Goal: Transaction & Acquisition: Obtain resource

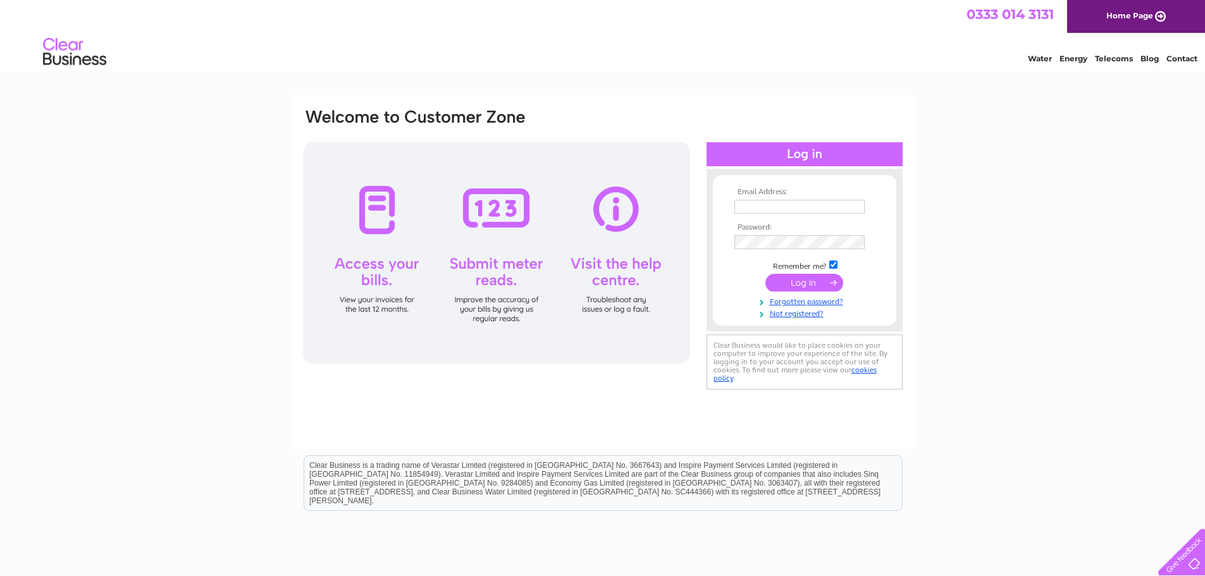
type input "admin@leven-links.com"
click at [808, 280] on input "submit" at bounding box center [805, 283] width 78 height 18
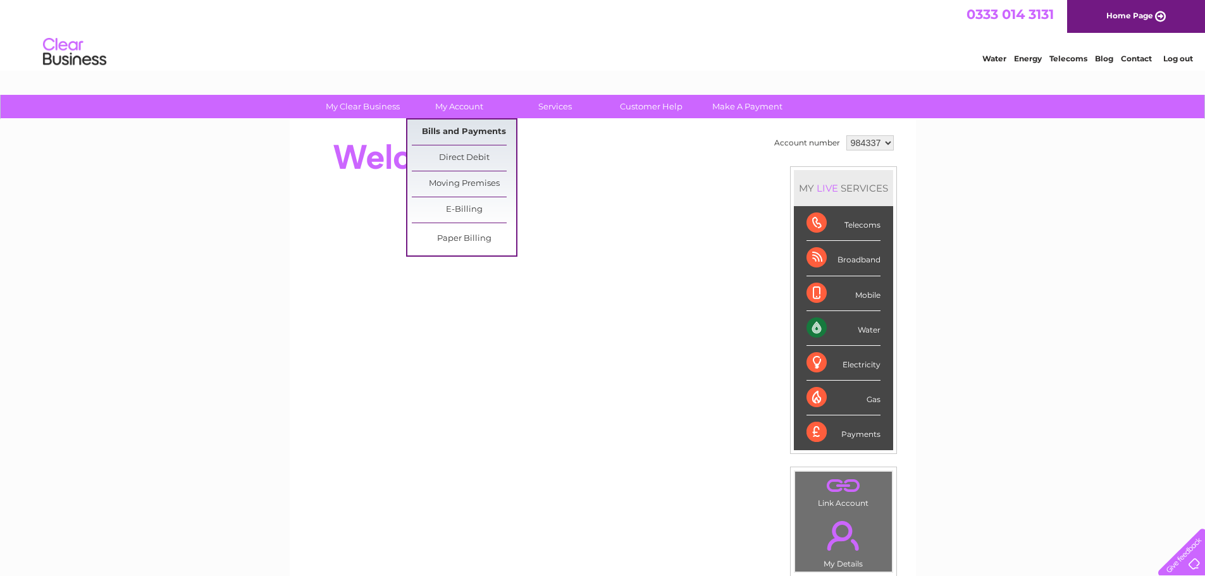
click at [457, 137] on link "Bills and Payments" at bounding box center [464, 132] width 104 height 25
click at [479, 130] on link "Bills and Payments" at bounding box center [464, 132] width 104 height 25
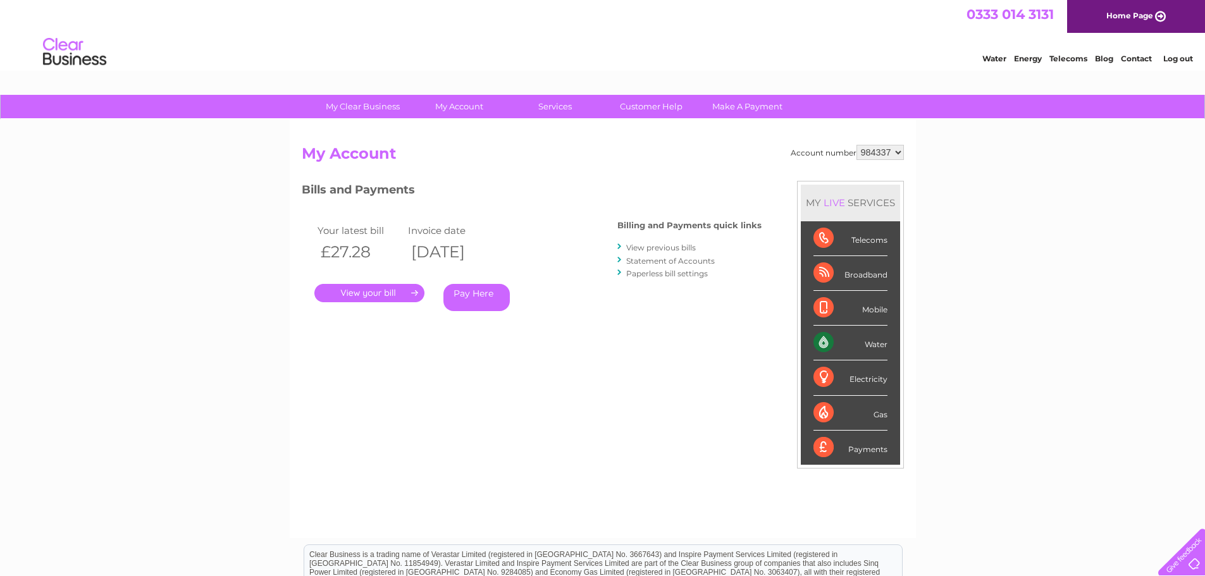
click at [650, 248] on link "View previous bills" at bounding box center [661, 247] width 70 height 9
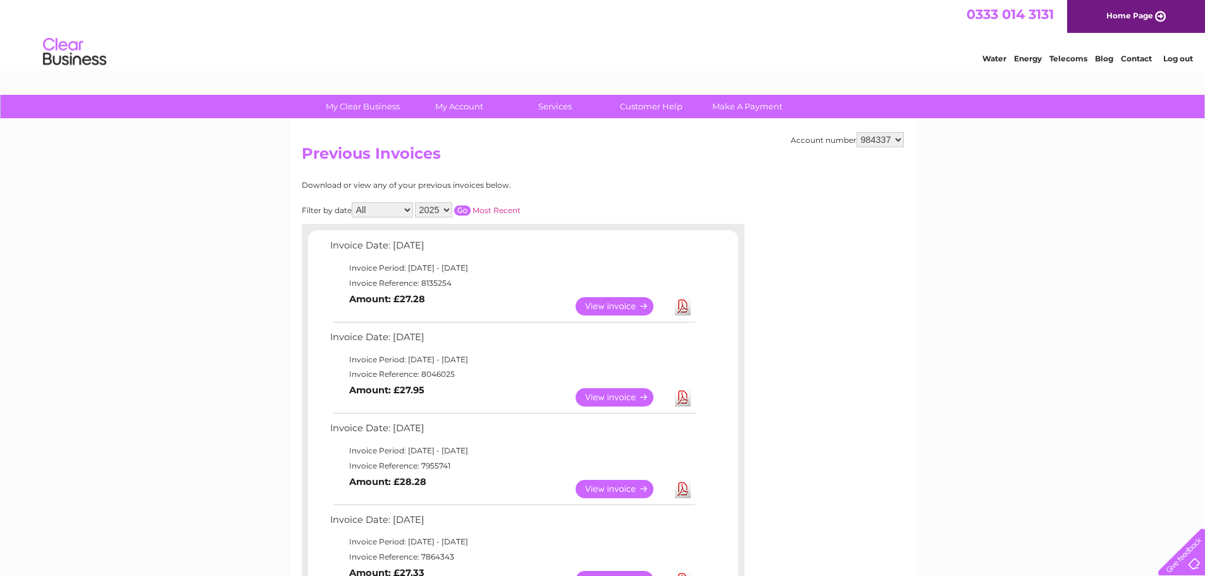
click at [628, 403] on link "View" at bounding box center [622, 397] width 93 height 18
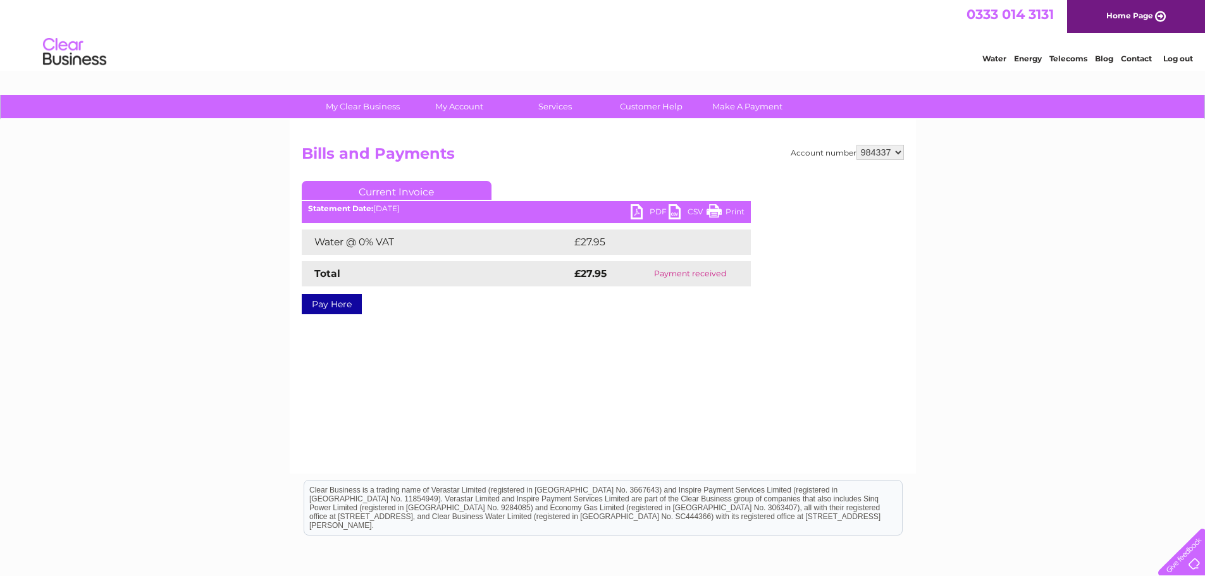
click at [636, 211] on link "PDF" at bounding box center [650, 213] width 38 height 18
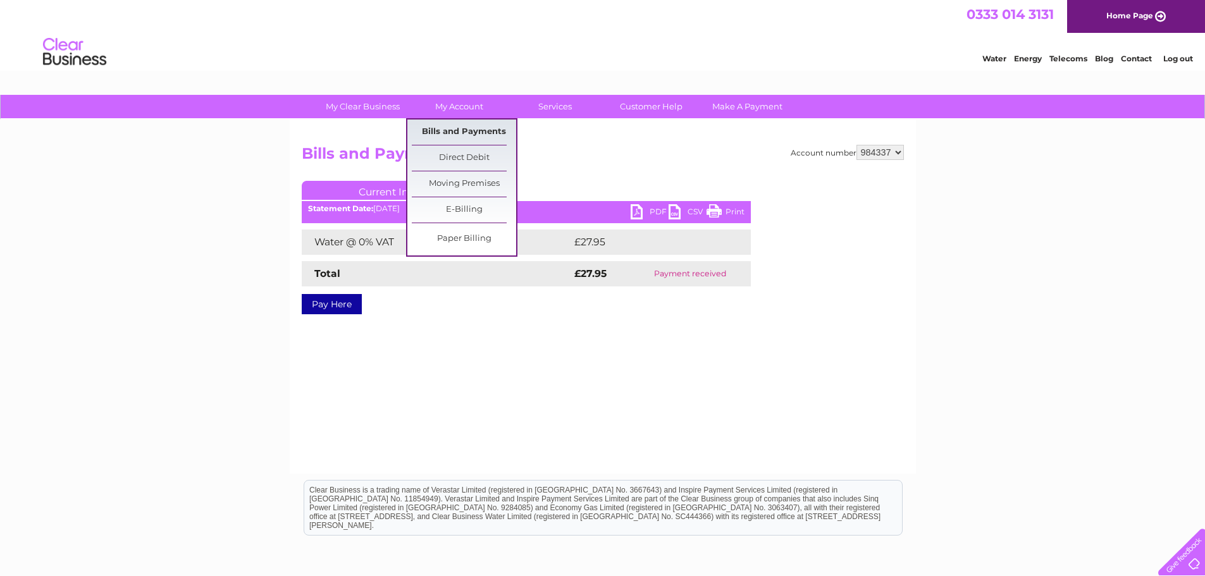
click at [457, 128] on link "Bills and Payments" at bounding box center [464, 132] width 104 height 25
click at [457, 129] on link "Bills and Payments" at bounding box center [464, 132] width 104 height 25
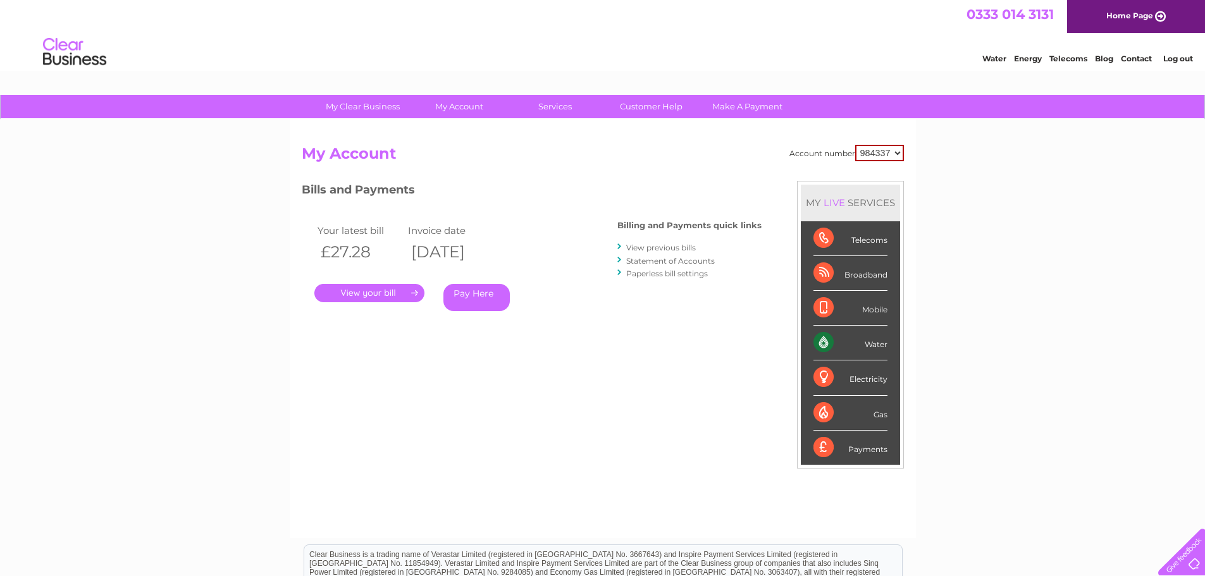
click at [399, 290] on link "." at bounding box center [369, 293] width 110 height 18
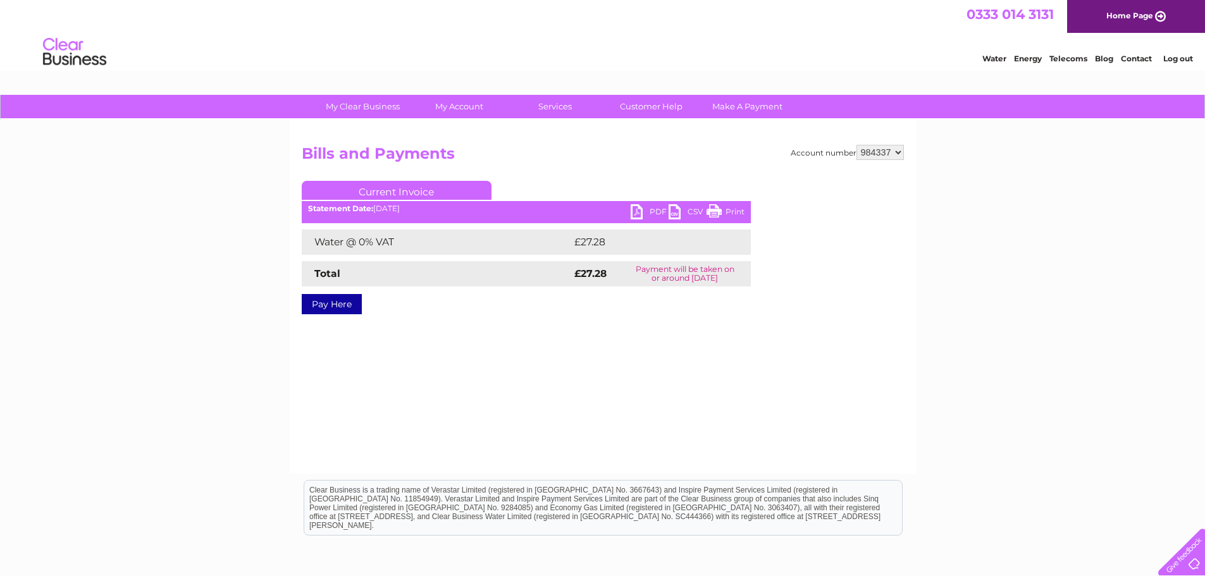
click at [638, 207] on link "PDF" at bounding box center [650, 213] width 38 height 18
drag, startPoint x: 886, startPoint y: 157, endPoint x: 895, endPoint y: 154, distance: 9.4
click at [889, 156] on select "984337 984339" at bounding box center [880, 152] width 47 height 15
click at [895, 154] on select "984337 984339" at bounding box center [880, 152] width 47 height 15
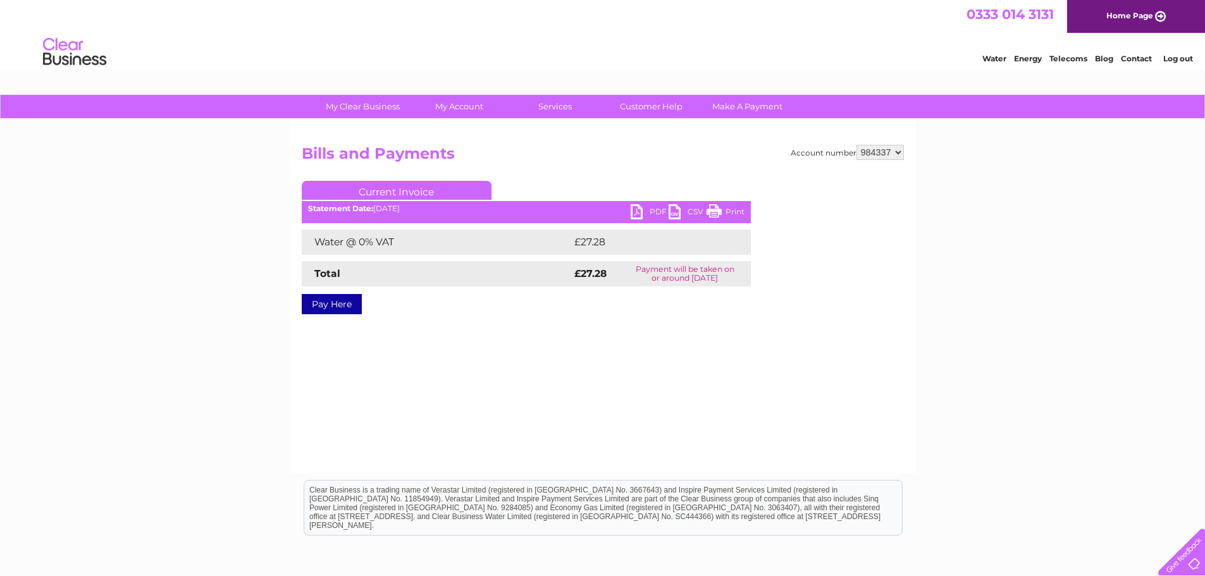
select select "984339"
click at [857, 145] on select "984337 984339" at bounding box center [880, 152] width 47 height 15
click at [637, 203] on ul "Current Invoice" at bounding box center [526, 192] width 449 height 23
click at [641, 210] on link "PDF" at bounding box center [650, 213] width 38 height 18
click at [642, 211] on link "PDF" at bounding box center [650, 213] width 38 height 18
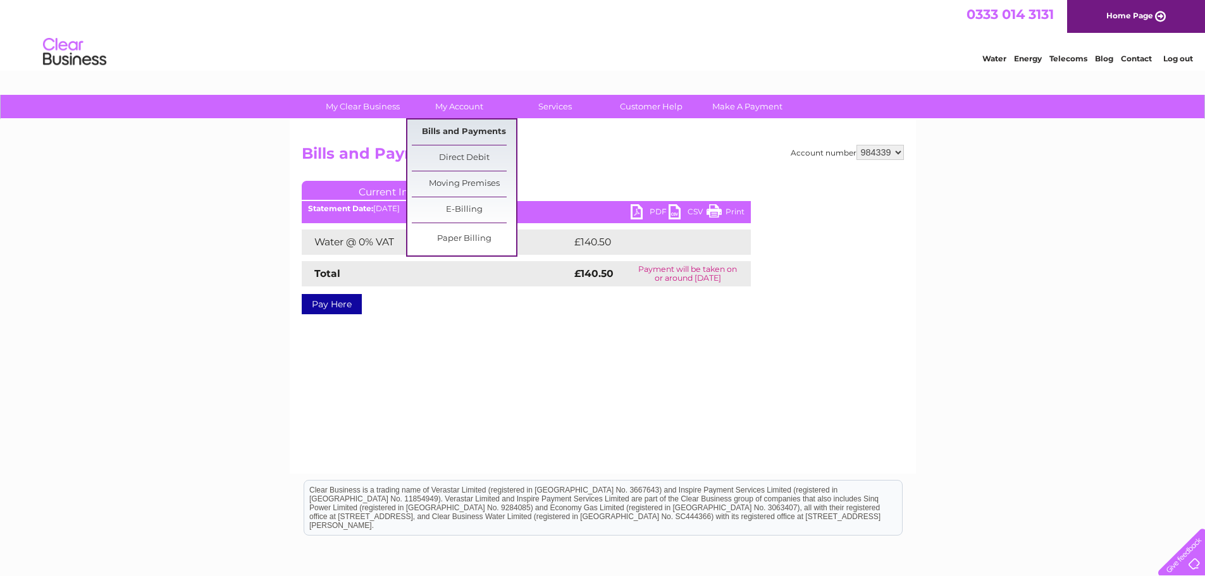
click at [468, 127] on link "Bills and Payments" at bounding box center [464, 132] width 104 height 25
click at [468, 128] on link "Bills and Payments" at bounding box center [464, 132] width 104 height 25
click at [464, 129] on link "Bills and Payments" at bounding box center [464, 132] width 104 height 25
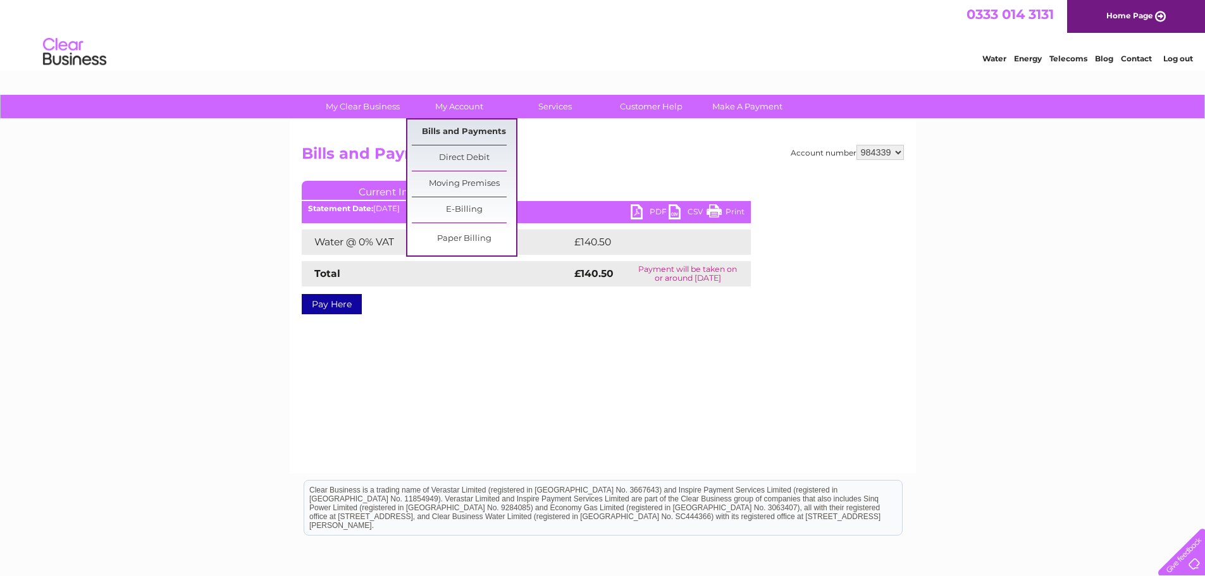
click at [440, 130] on link "Bills and Payments" at bounding box center [464, 132] width 104 height 25
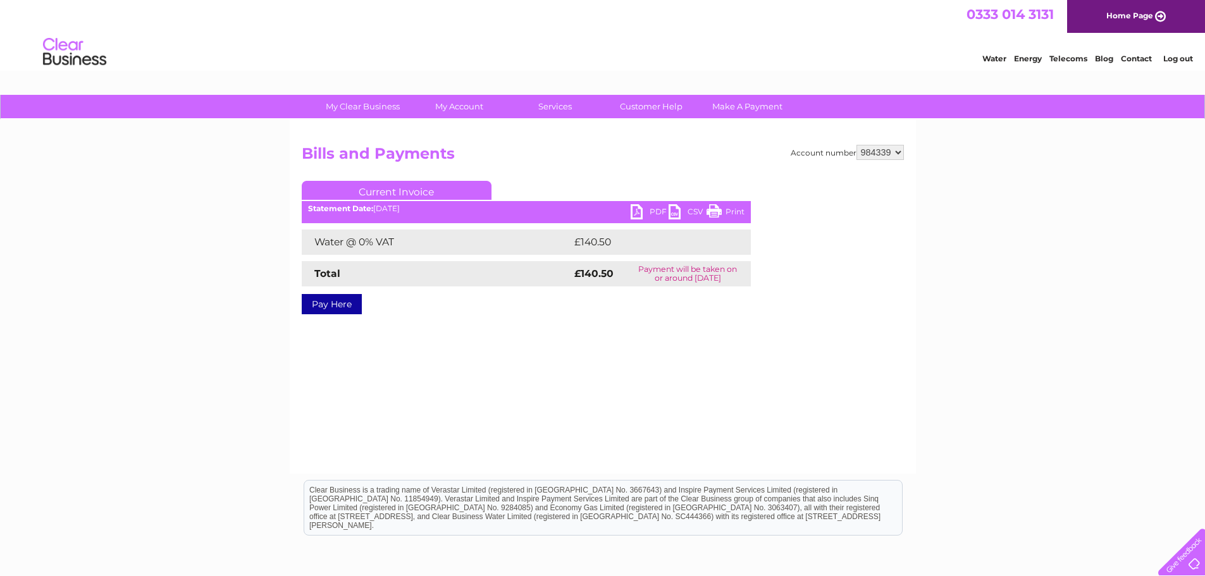
click at [728, 178] on div "Account number 984337 984339 Bills and Payments Current Invoice PDF CSV Print S…" at bounding box center [603, 239] width 602 height 189
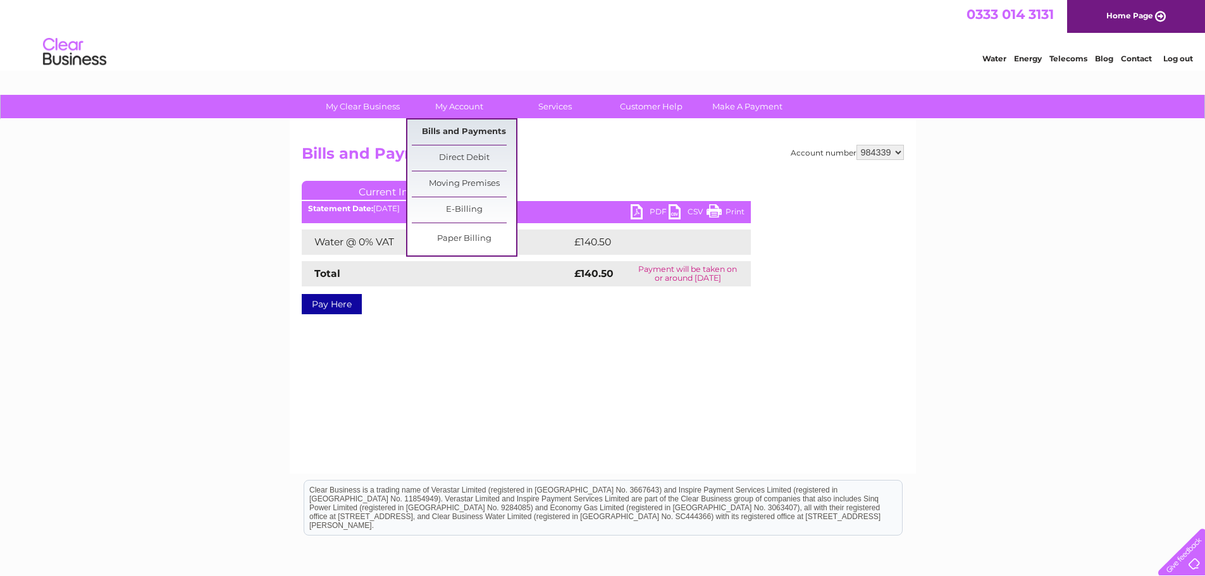
click at [461, 134] on link "Bills and Payments" at bounding box center [464, 132] width 104 height 25
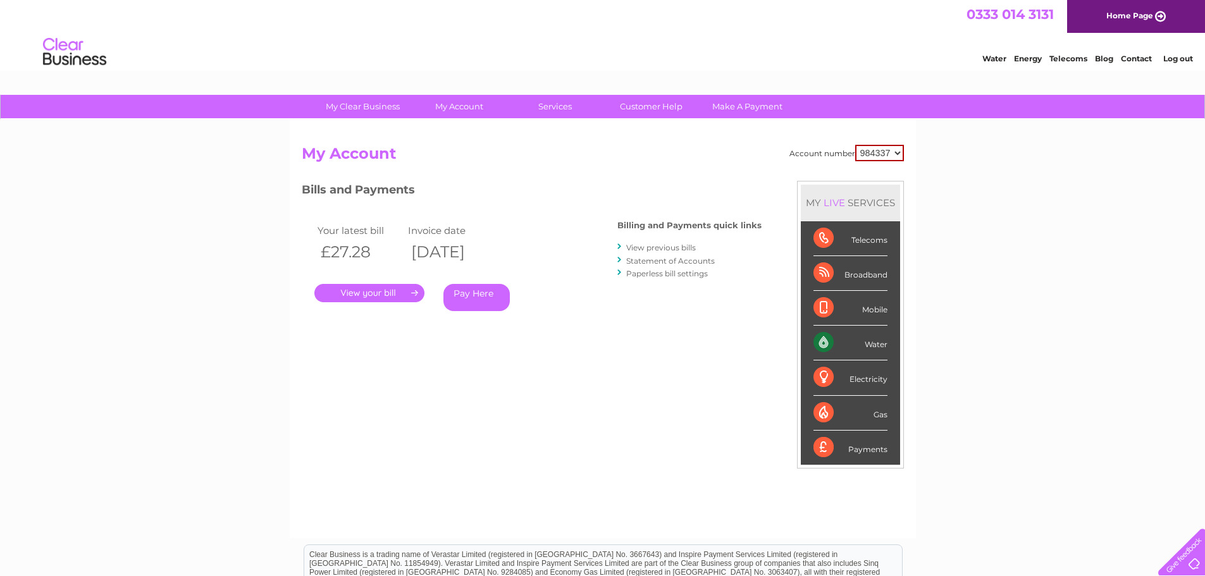
click at [654, 248] on link "View previous bills" at bounding box center [661, 247] width 70 height 9
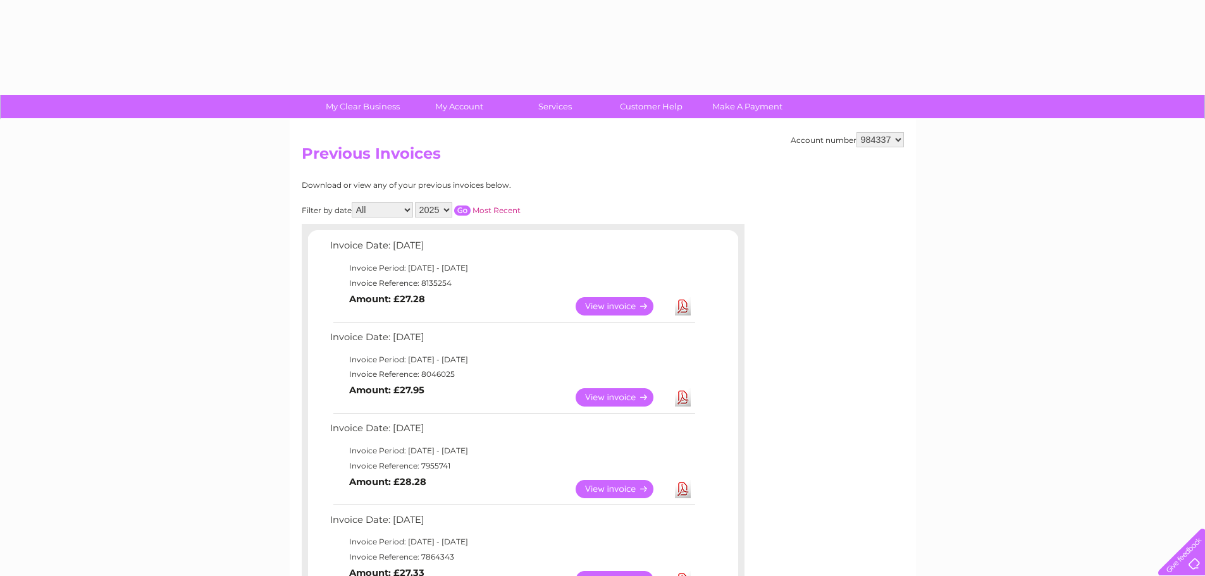
drag, startPoint x: 0, startPoint y: 0, endPoint x: 885, endPoint y: 140, distance: 895.6
click at [885, 140] on select "984337 984339" at bounding box center [880, 139] width 47 height 15
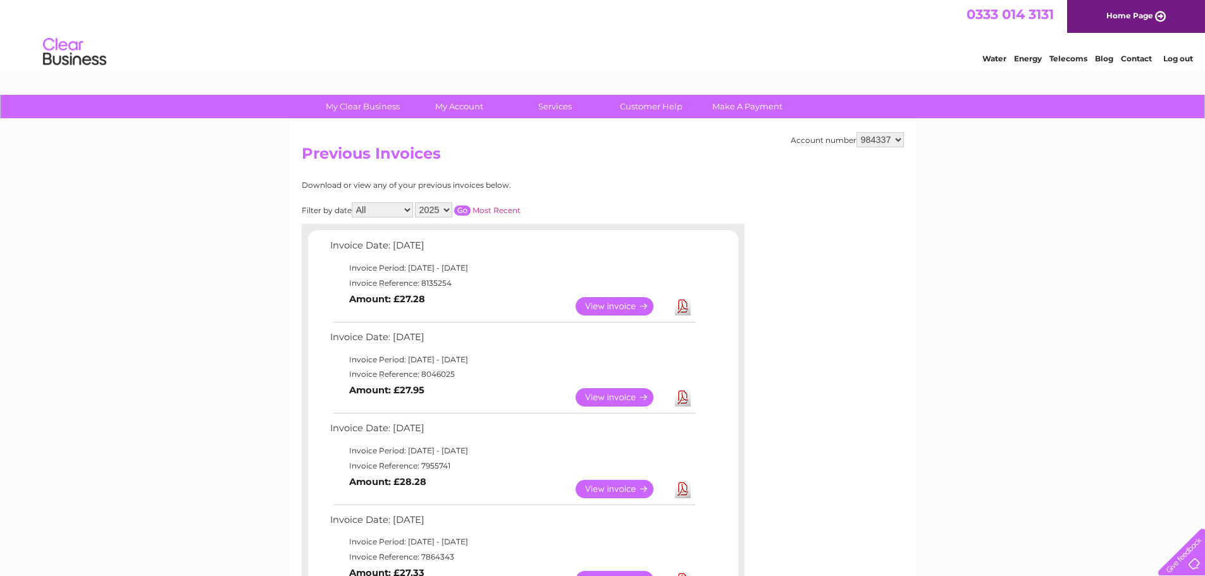
select select "984339"
click at [857, 132] on select "984337 984339" at bounding box center [880, 139] width 47 height 15
click at [636, 394] on link "View" at bounding box center [622, 397] width 93 height 18
click at [687, 399] on link "Download" at bounding box center [683, 397] width 16 height 18
